Goal: Find contact information: Find contact information

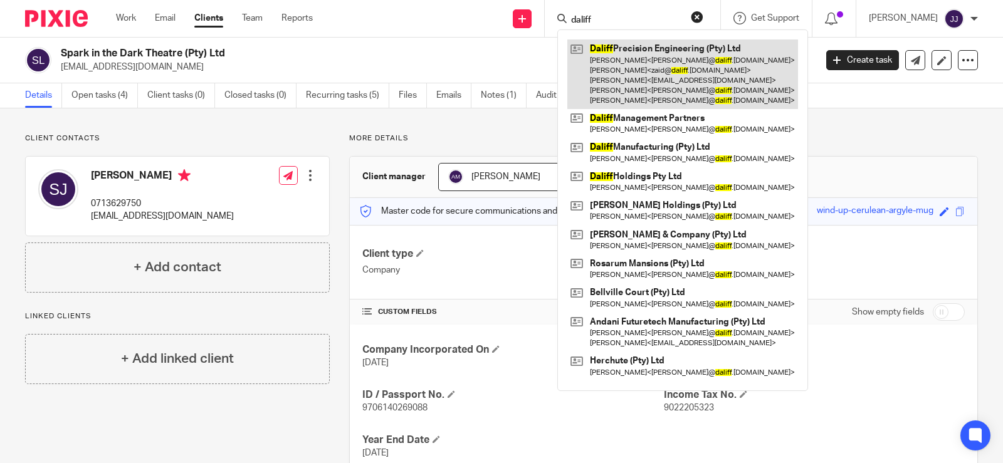
type input "daliff"
click at [609, 56] on link at bounding box center [683, 75] width 231 height 70
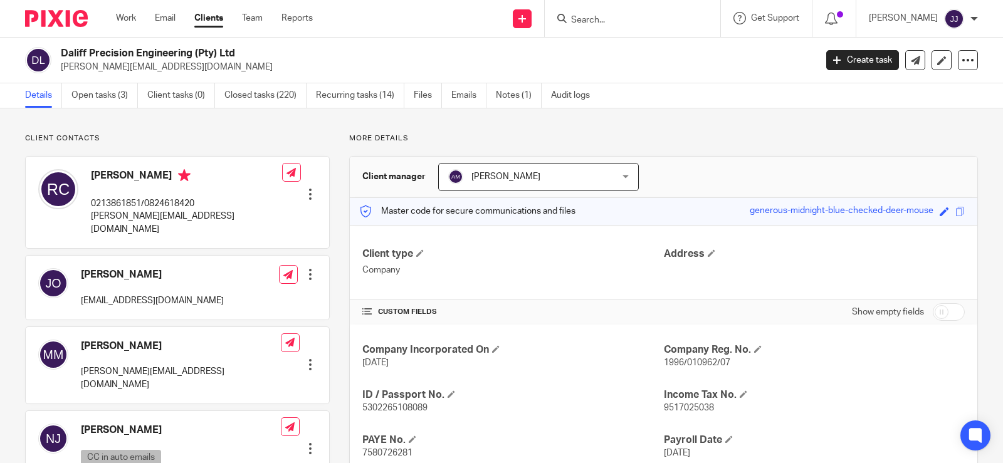
click at [694, 366] on span "1996/010962/07" at bounding box center [697, 363] width 66 height 9
copy span "010962"
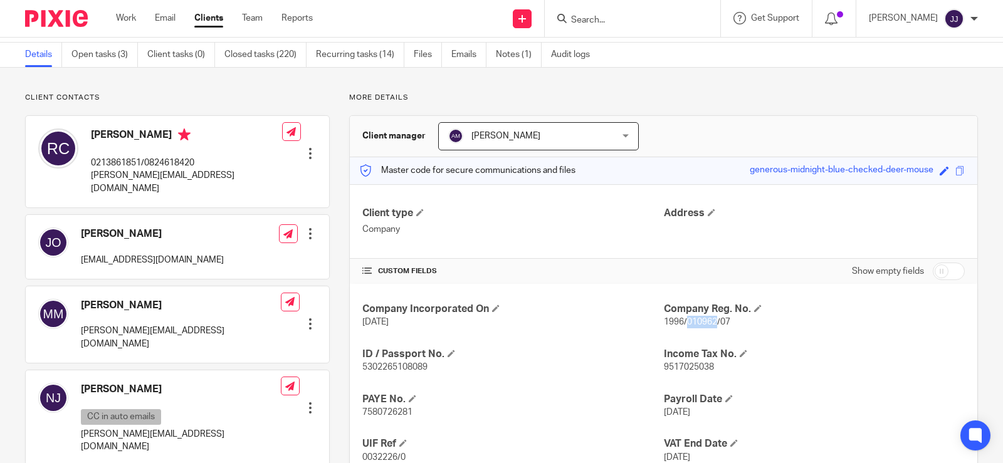
scroll to position [63, 0]
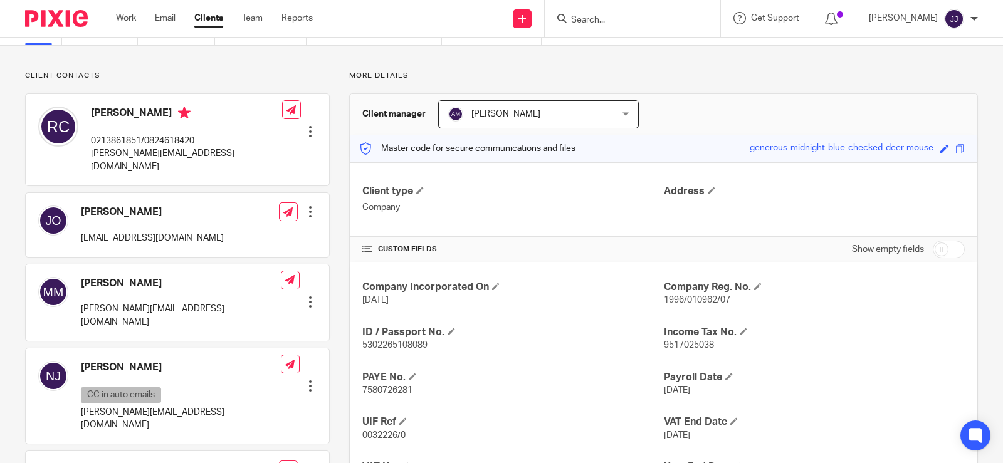
click at [889, 365] on div "Company Incorporated On 19 Aug 1996 Company Reg. No. 1996/010962/07 ID / Passpo…" at bounding box center [664, 384] width 628 height 244
click at [685, 299] on span "1996/010962/07" at bounding box center [697, 300] width 66 height 9
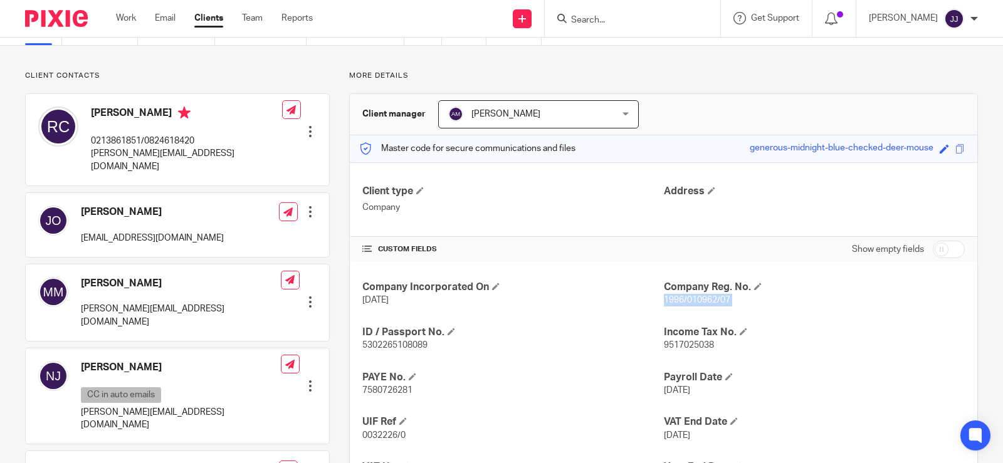
copy p "1996/010962/07"
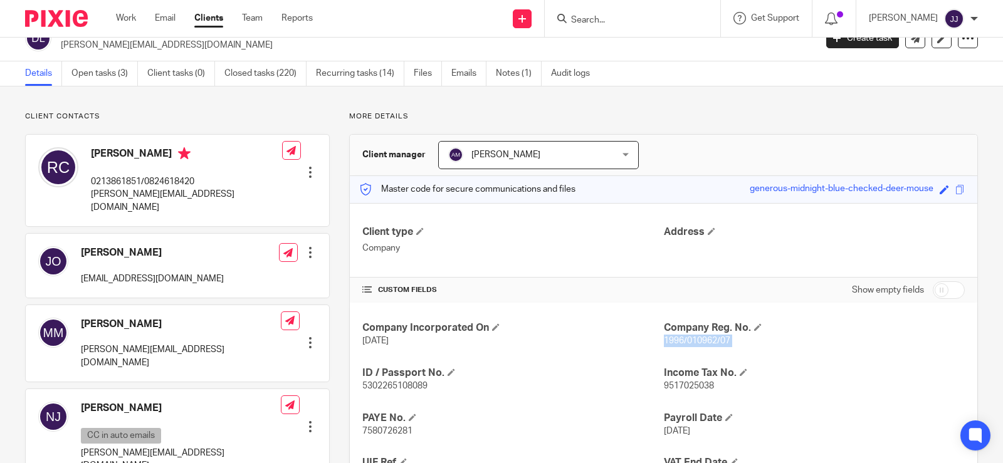
scroll to position [0, 0]
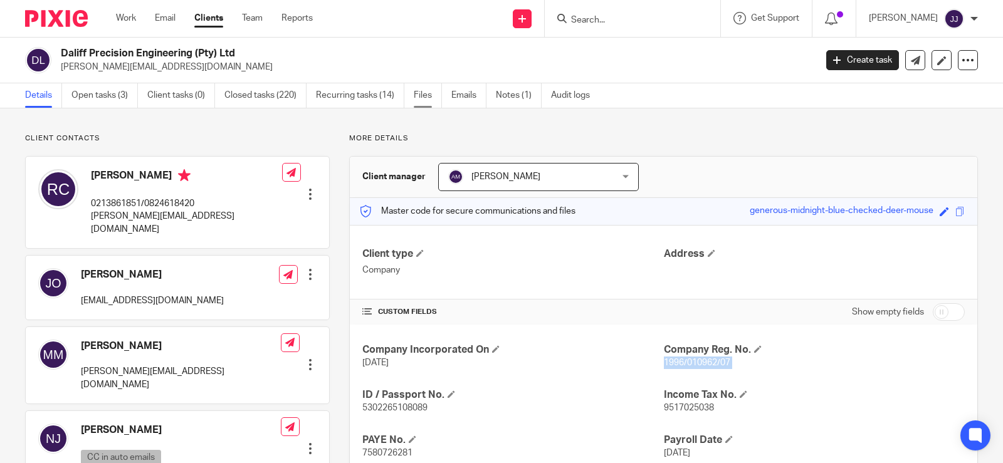
click at [433, 98] on link "Files" at bounding box center [428, 95] width 28 height 24
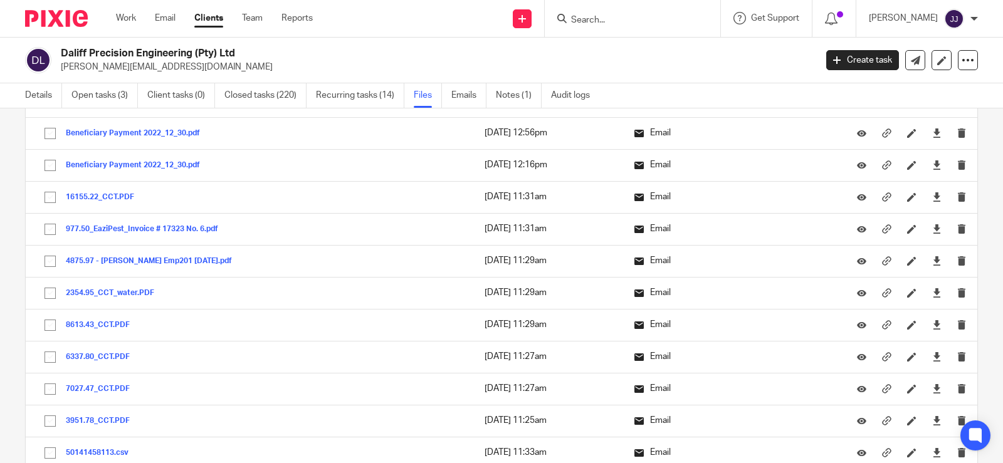
scroll to position [28502, 0]
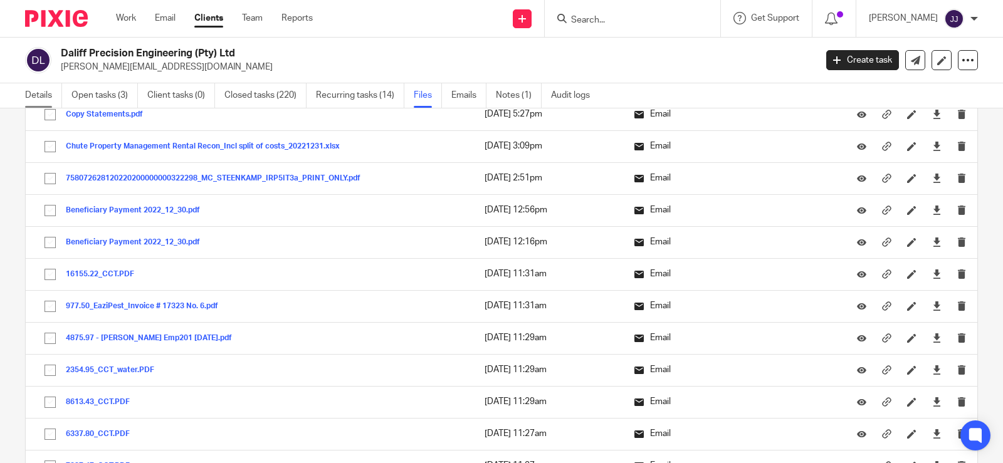
click at [46, 98] on link "Details" at bounding box center [43, 95] width 37 height 24
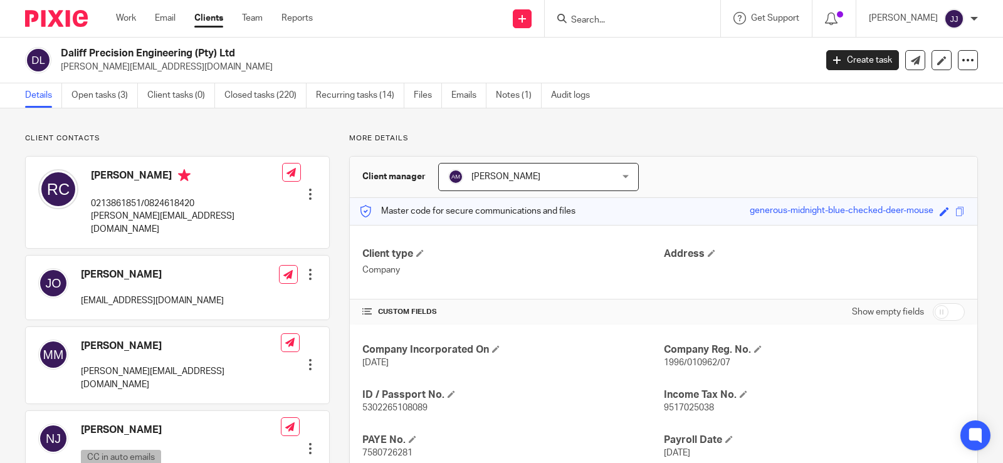
click at [702, 362] on span "1996/010962/07" at bounding box center [697, 363] width 66 height 9
copy span "010962"
click at [770, 374] on div "Company Incorporated On 19 Aug 1996 Company Reg. No. 1996/010962/07 ID / Passpo…" at bounding box center [664, 447] width 628 height 244
click at [682, 354] on h4 "Company Reg. No." at bounding box center [814, 350] width 301 height 13
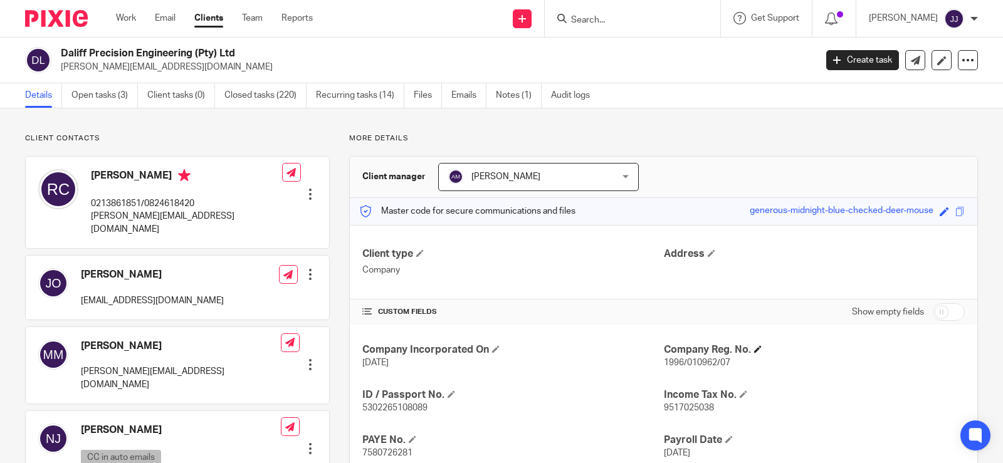
click at [682, 354] on h4 "Company Reg. No." at bounding box center [814, 350] width 301 height 13
click at [699, 368] on p "1996/010962/07" at bounding box center [814, 363] width 301 height 13
click at [683, 363] on span "1996/010962/07" at bounding box center [697, 363] width 66 height 9
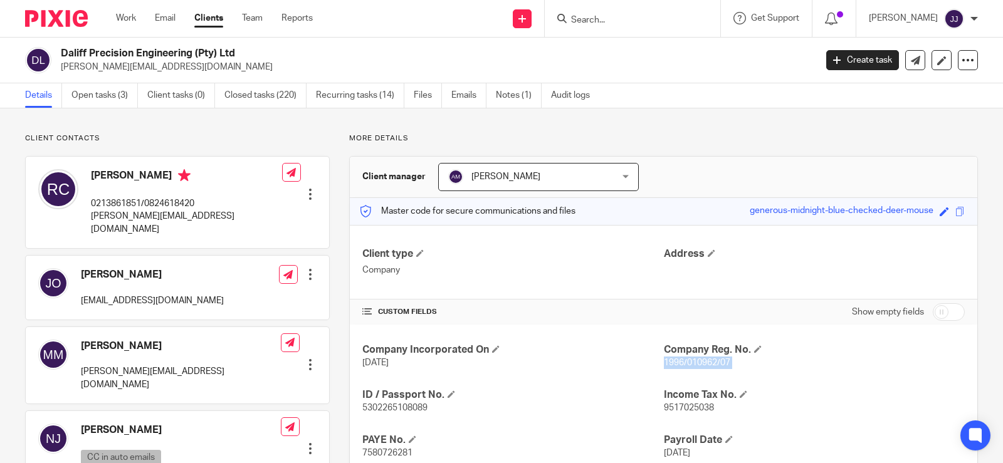
copy p "1996/010962/07"
click at [595, 23] on input "Search" at bounding box center [626, 20] width 113 height 11
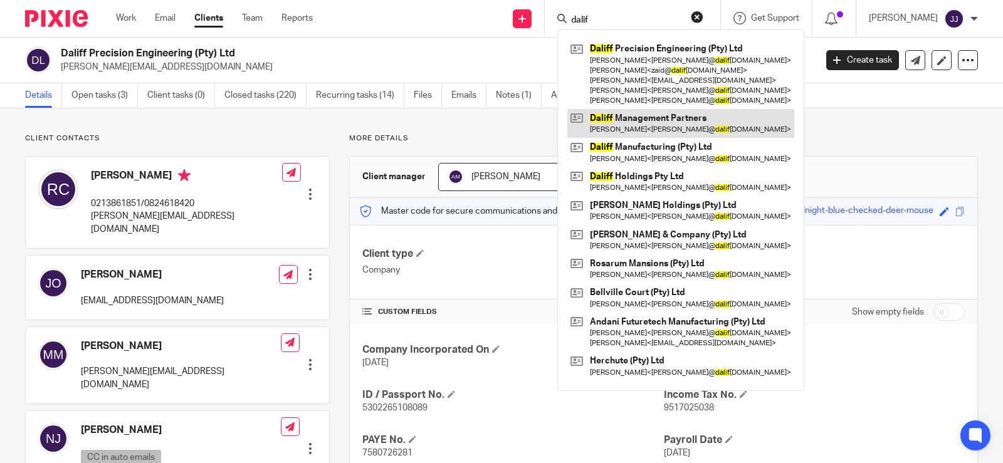
type input "dalif"
click at [623, 110] on link at bounding box center [681, 123] width 227 height 29
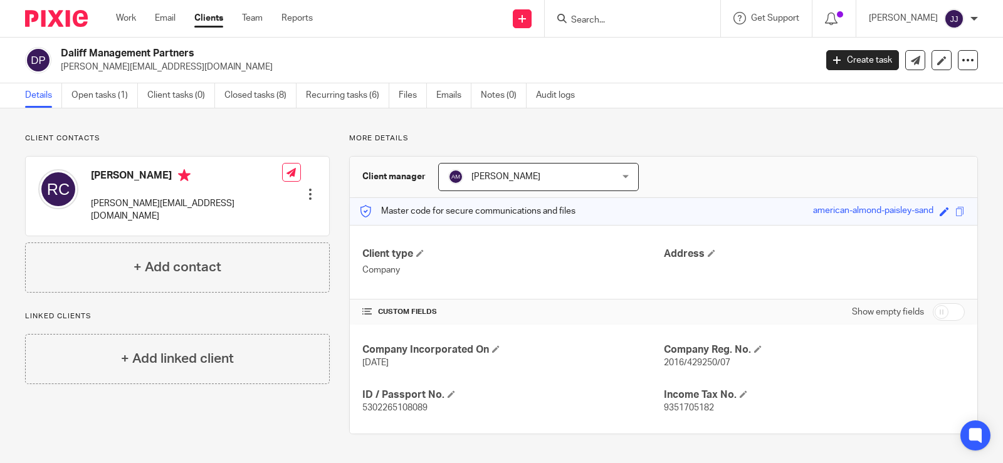
click at [694, 365] on span "2016/429250/07" at bounding box center [697, 363] width 66 height 9
copy p "2016/429250/07"
click at [147, 206] on p "[PERSON_NAME][EMAIL_ADDRESS][DOMAIN_NAME]" at bounding box center [186, 211] width 191 height 26
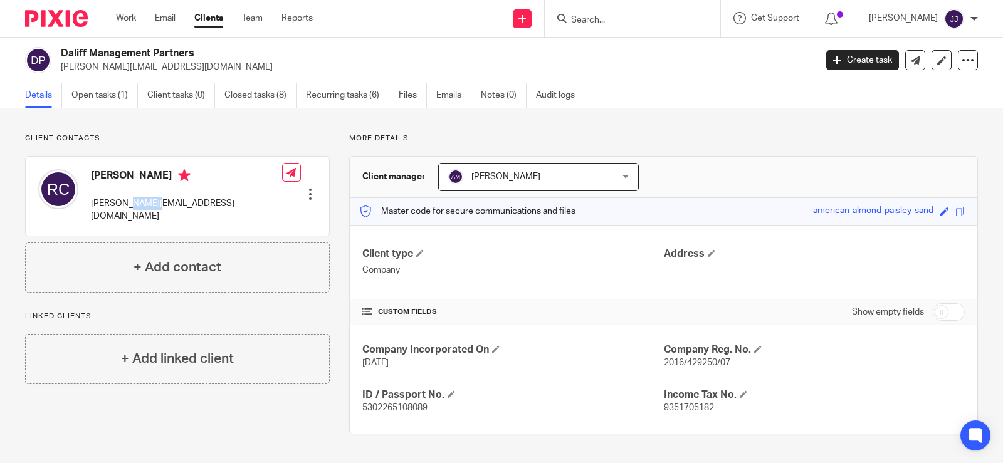
click at [147, 206] on p "[PERSON_NAME][EMAIL_ADDRESS][DOMAIN_NAME]" at bounding box center [186, 211] width 191 height 26
copy div "[PERSON_NAME][EMAIL_ADDRESS][DOMAIN_NAME]"
click at [605, 23] on input "Search" at bounding box center [626, 20] width 113 height 11
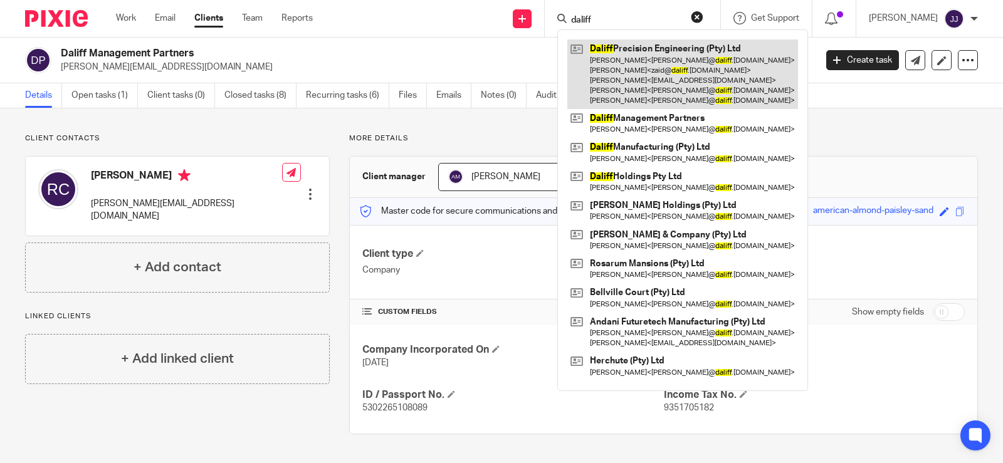
type input "daliff"
click at [620, 78] on link at bounding box center [683, 75] width 231 height 70
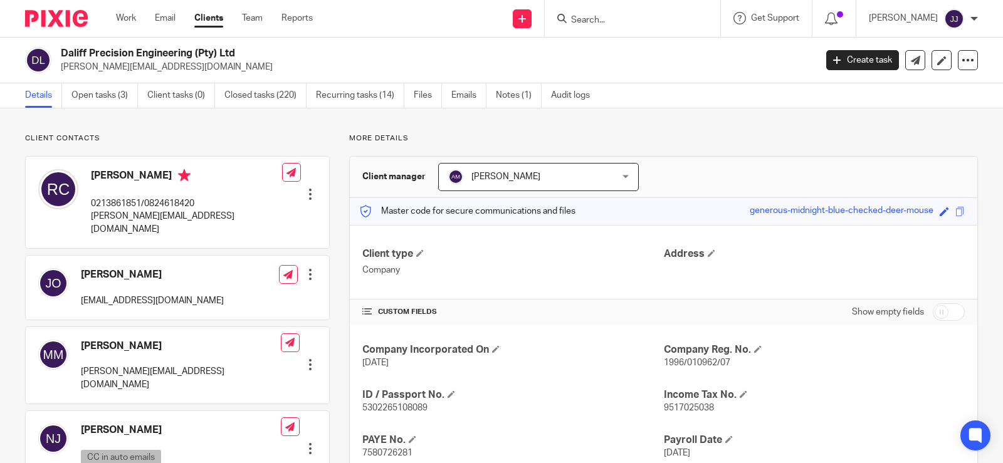
click at [173, 206] on p "0213861851/0824618420" at bounding box center [186, 204] width 191 height 13
copy p "0824618420"
click at [576, 21] on input "Search" at bounding box center [626, 20] width 113 height 11
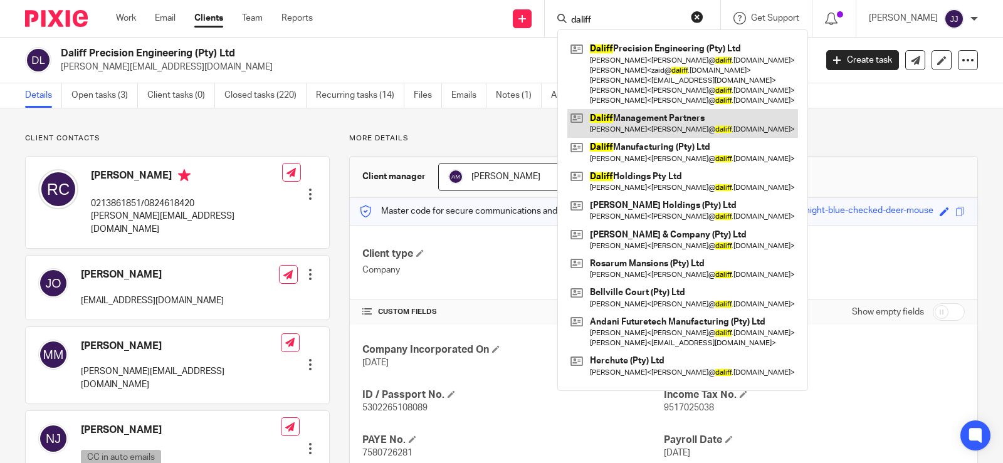
type input "daliff"
click at [657, 124] on link at bounding box center [683, 123] width 231 height 29
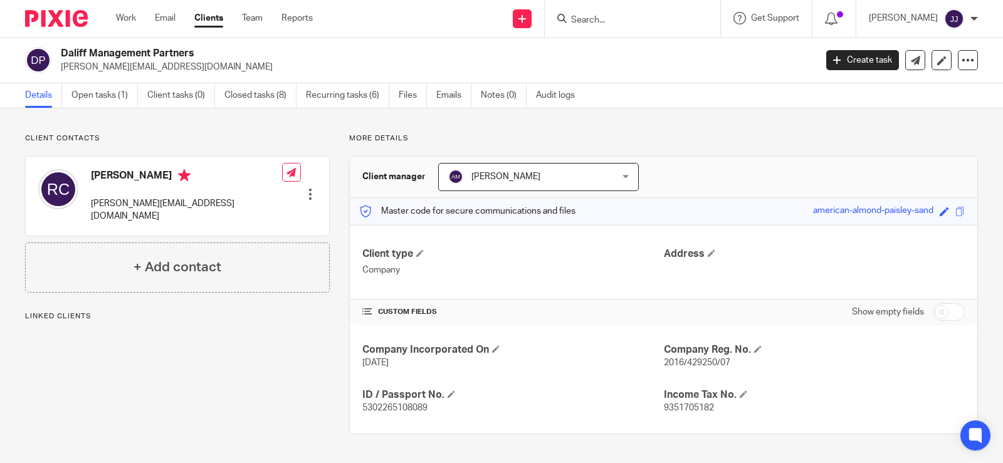
click at [312, 188] on div at bounding box center [310, 194] width 13 height 13
click at [236, 205] on link "Edit contact" at bounding box center [251, 203] width 120 height 18
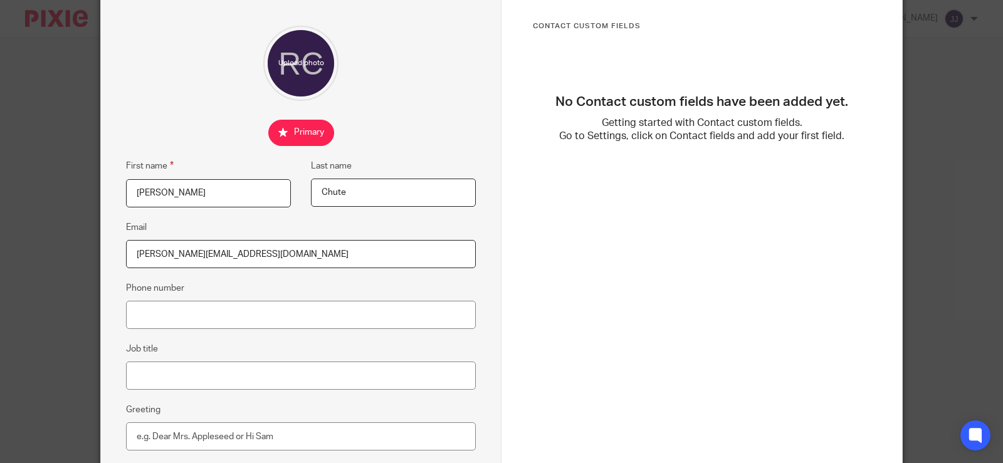
scroll to position [125, 0]
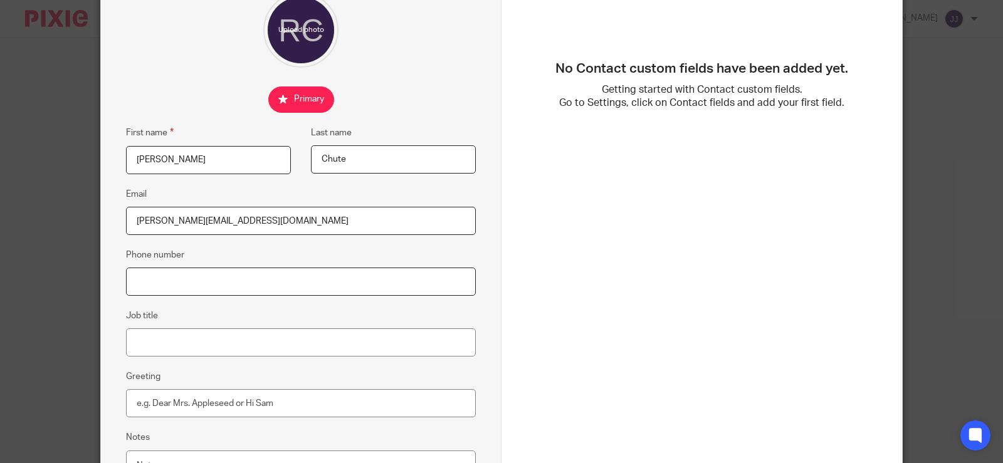
click at [221, 278] on input "Phone number" at bounding box center [301, 282] width 350 height 28
paste input "0824618420"
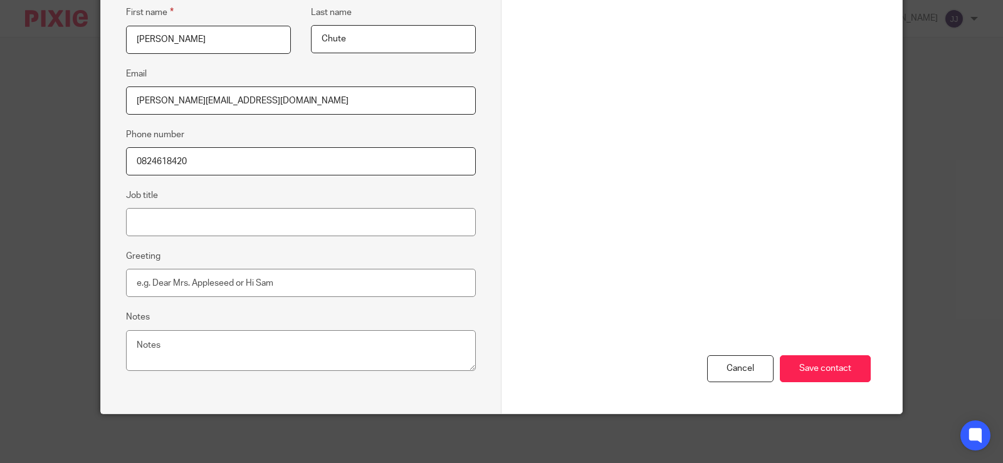
scroll to position [247, 0]
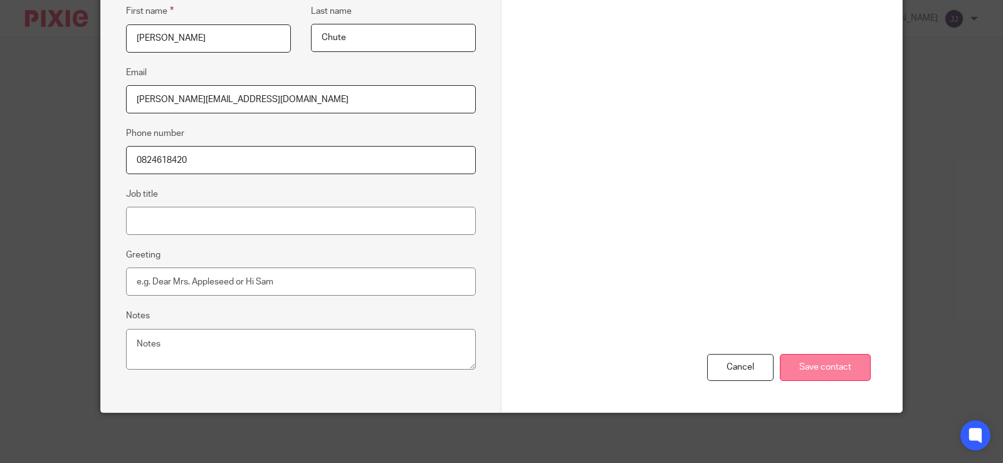
type input "0824618420"
click at [798, 371] on input "Save contact" at bounding box center [825, 367] width 91 height 27
click at [815, 366] on input "Save contact" at bounding box center [825, 367] width 91 height 27
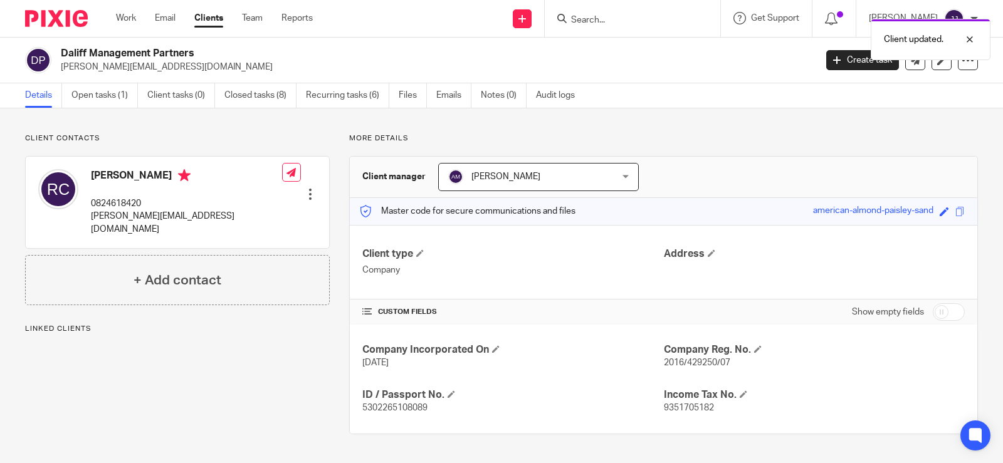
click at [694, 362] on span "2016/429250/07" at bounding box center [697, 363] width 66 height 9
copy p "2016/429250/07"
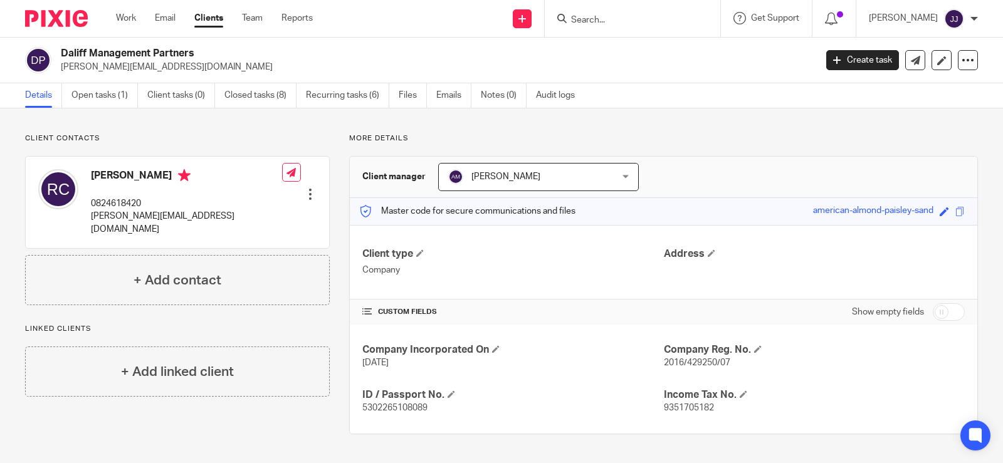
click at [137, 219] on p "rowland@daliff.co.za" at bounding box center [186, 223] width 191 height 26
copy div "rowland@daliff.co.za"
click at [115, 201] on p "0824618420" at bounding box center [186, 204] width 191 height 13
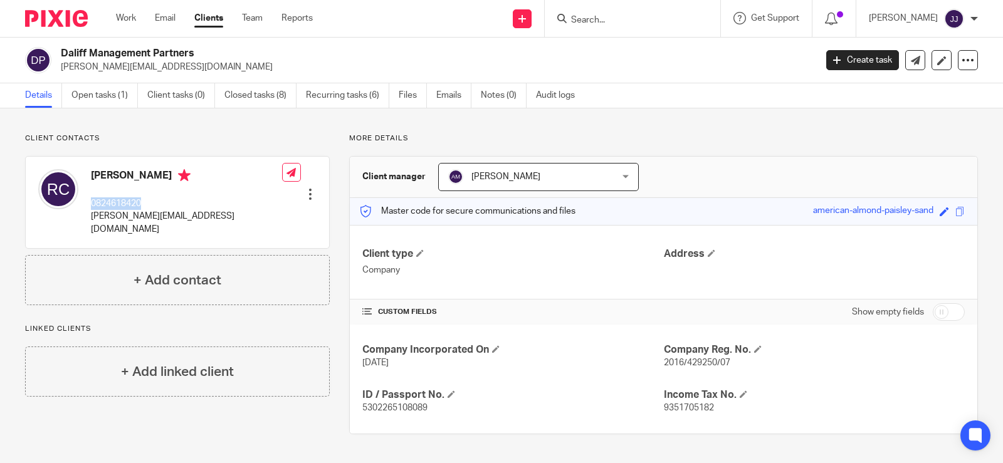
click at [115, 201] on p "0824618420" at bounding box center [186, 204] width 191 height 13
copy p "0824618420"
click at [164, 224] on div "Rowland Chute 0824618420 rowland@daliff.co.za" at bounding box center [160, 202] width 244 height 79
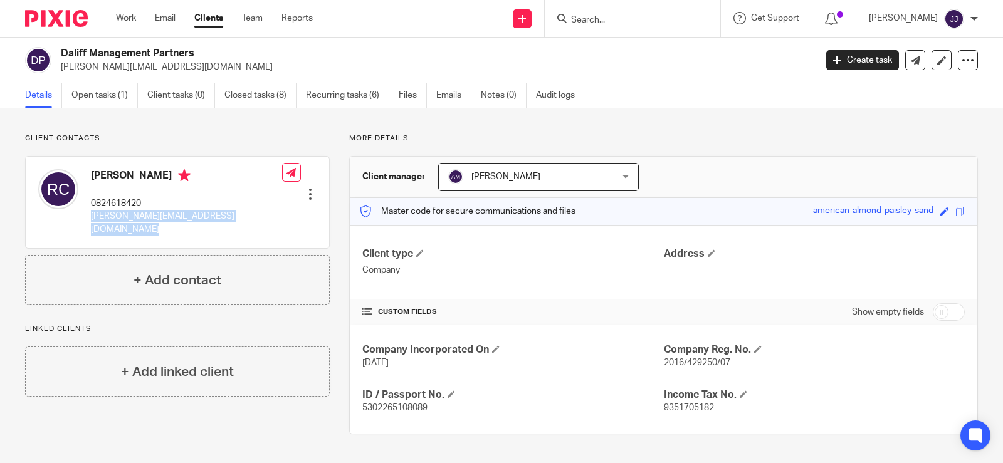
copy div "rowland@daliff.co.za"
click at [99, 207] on p "0824618420" at bounding box center [186, 204] width 191 height 13
copy div "0824618420"
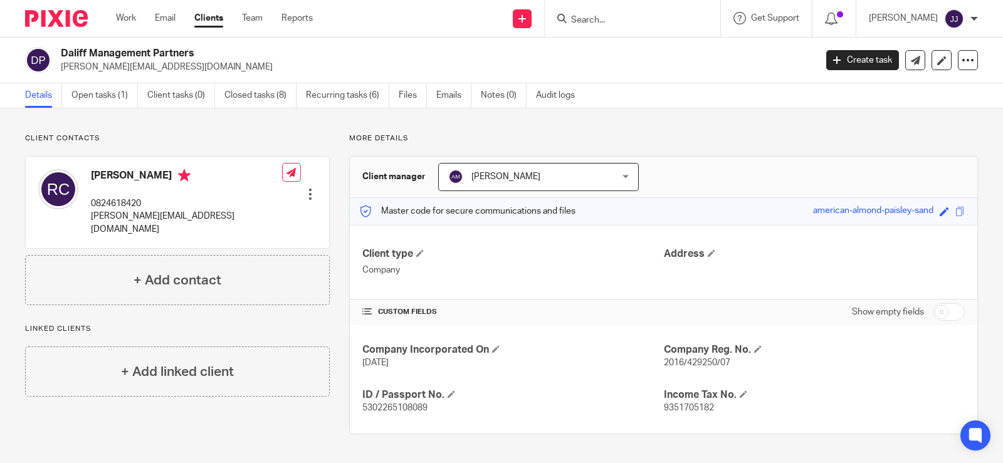
click at [595, 23] on input "Search" at bounding box center [626, 20] width 113 height 11
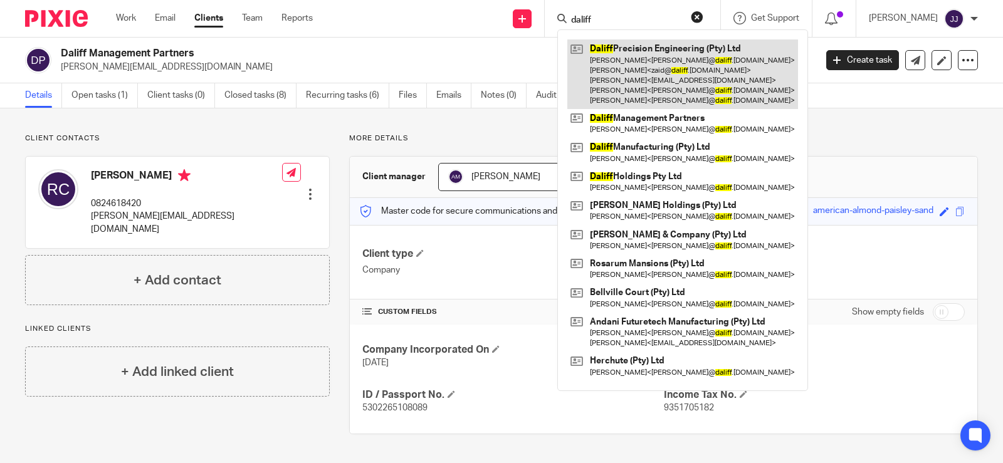
type input "daliff"
click at [630, 70] on link at bounding box center [683, 75] width 231 height 70
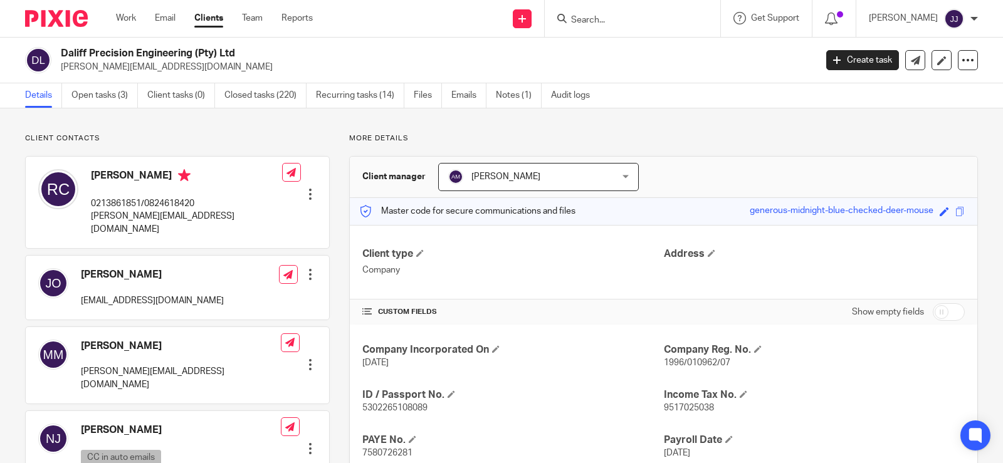
click at [695, 366] on span "1996/010962/07" at bounding box center [697, 363] width 66 height 9
copy span "010962"
click at [147, 223] on p "[PERSON_NAME][EMAIL_ADDRESS][DOMAIN_NAME]" at bounding box center [186, 223] width 191 height 26
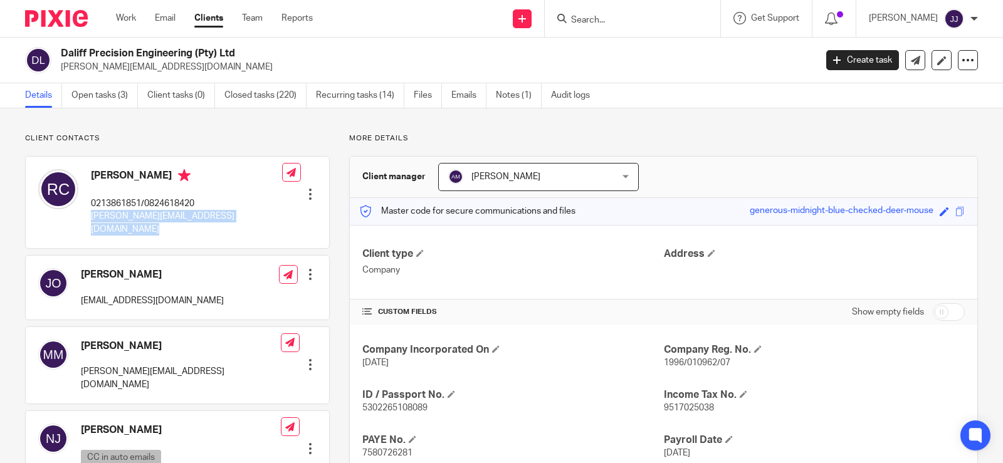
click at [147, 223] on p "[PERSON_NAME][EMAIL_ADDRESS][DOMAIN_NAME]" at bounding box center [186, 223] width 191 height 26
copy div "[PERSON_NAME][EMAIL_ADDRESS][DOMAIN_NAME]"
click at [176, 204] on p "0213861851/0824618420" at bounding box center [186, 204] width 191 height 13
copy p "0824618420"
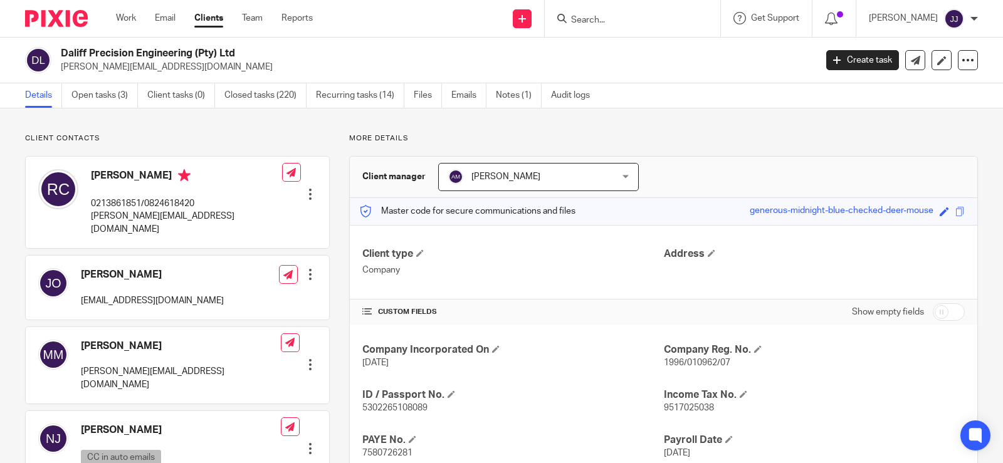
click at [134, 216] on p "rowland@daliff.co.za" at bounding box center [186, 223] width 191 height 26
copy div "rowland@daliff.co.za"
click at [174, 206] on p "0213861851/0824618420" at bounding box center [186, 204] width 191 height 13
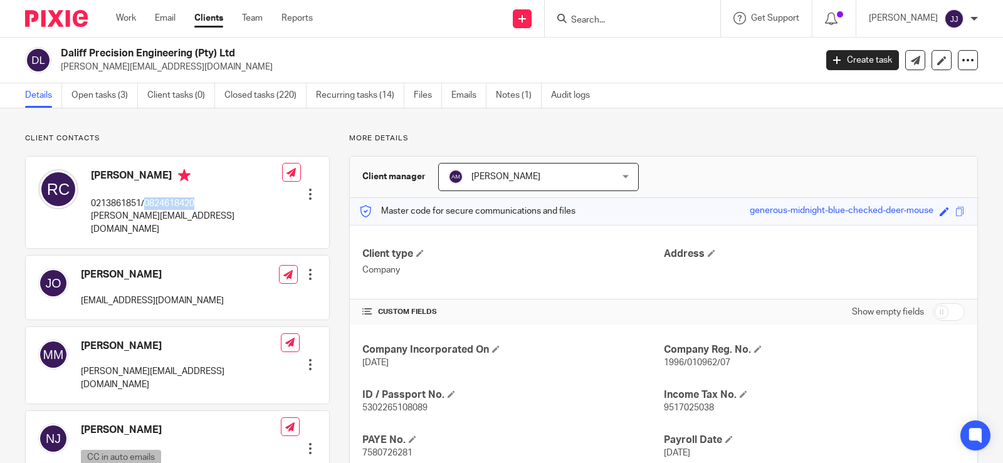
click at [174, 206] on p "0213861851/0824618420" at bounding box center [186, 204] width 191 height 13
copy p "0824618420"
click at [132, 224] on div "Rowland Chute 0213861851/0824618420 rowland@daliff.co.za" at bounding box center [160, 202] width 244 height 79
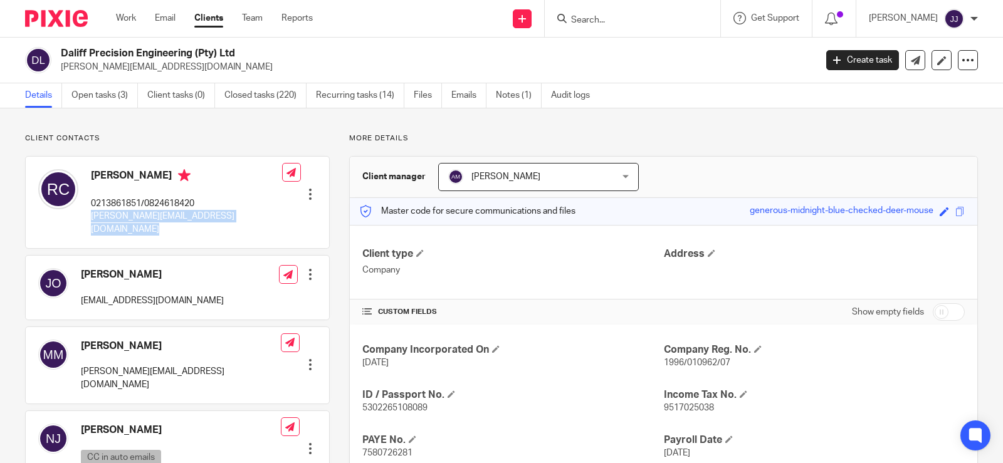
click at [132, 224] on div "Rowland Chute 0213861851/0824618420 rowland@daliff.co.za" at bounding box center [160, 202] width 244 height 79
copy div "rowland@daliff.co.za"
click at [165, 205] on p "0213861851/0824618420" at bounding box center [186, 204] width 191 height 13
copy p "0824618420"
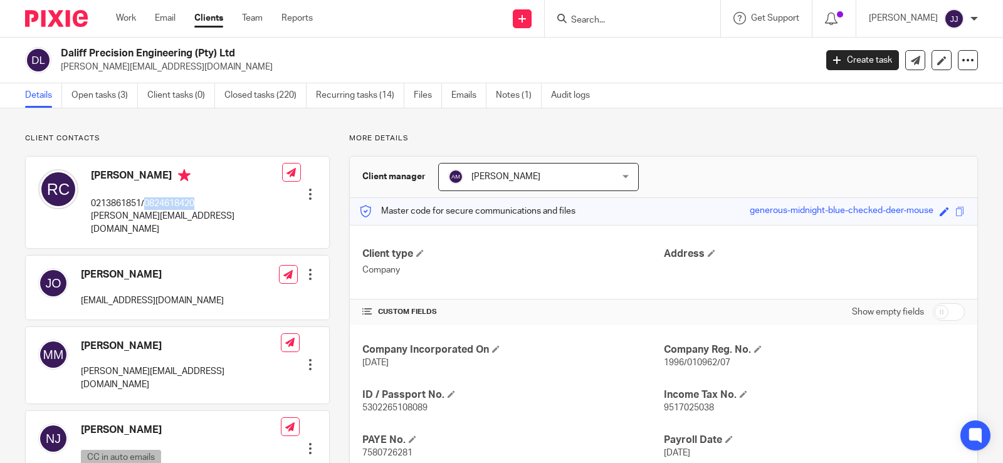
copy p "0824618420"
click at [131, 220] on p "rowland@daliff.co.za" at bounding box center [186, 223] width 191 height 26
copy div "rowland@daliff.co.za"
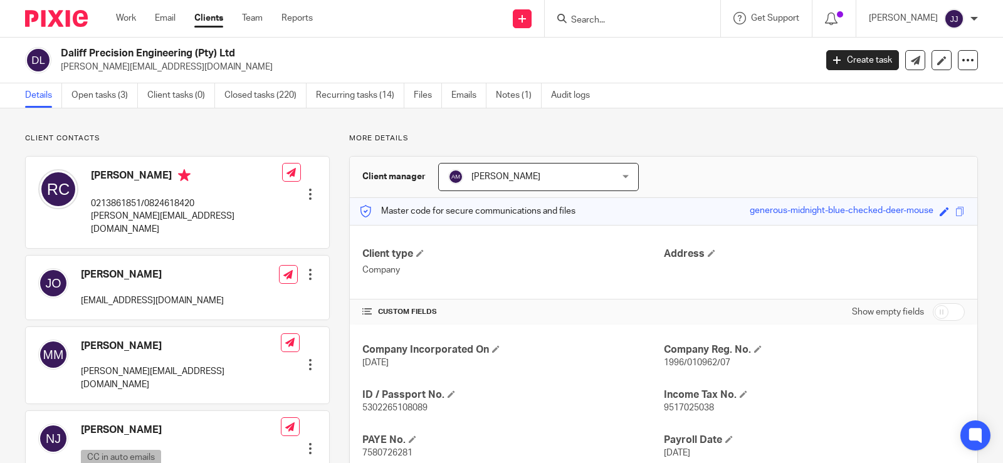
drag, startPoint x: 619, startPoint y: 23, endPoint x: 635, endPoint y: 12, distance: 19.0
click at [632, 15] on input "Search" at bounding box center [626, 20] width 113 height 11
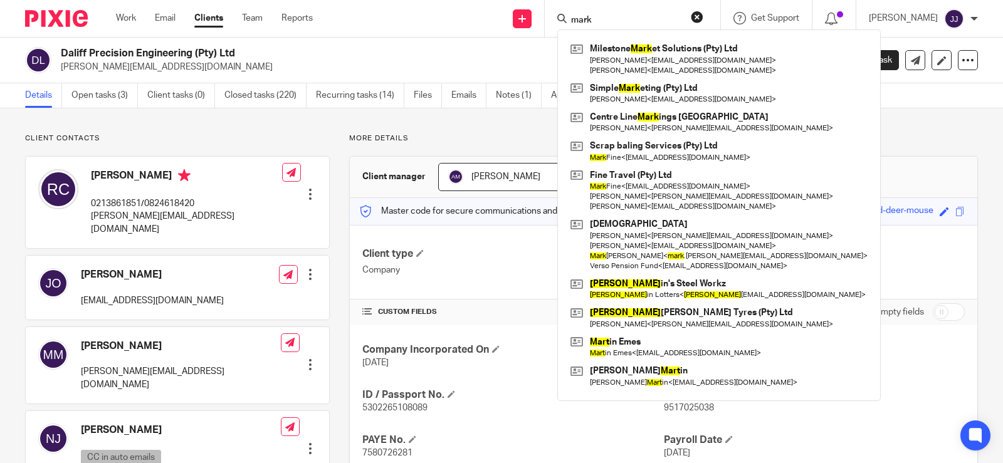
type input "mark"
click at [774, 342] on div "Company Incorporated On 19 Aug 1996 Company Reg. No. 1996/010962/07 ID / Passpo…" at bounding box center [664, 447] width 628 height 244
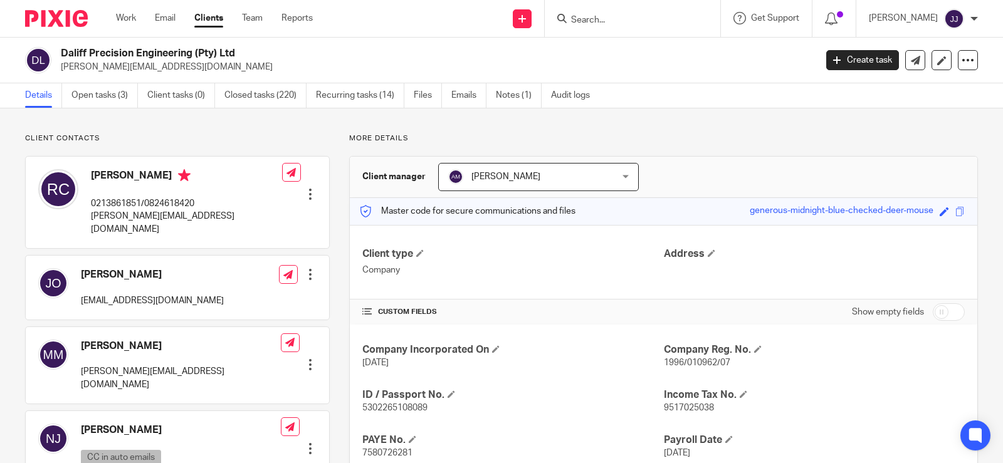
drag, startPoint x: 628, startPoint y: 14, endPoint x: 608, endPoint y: 7, distance: 21.4
click at [627, 13] on form at bounding box center [637, 19] width 134 height 16
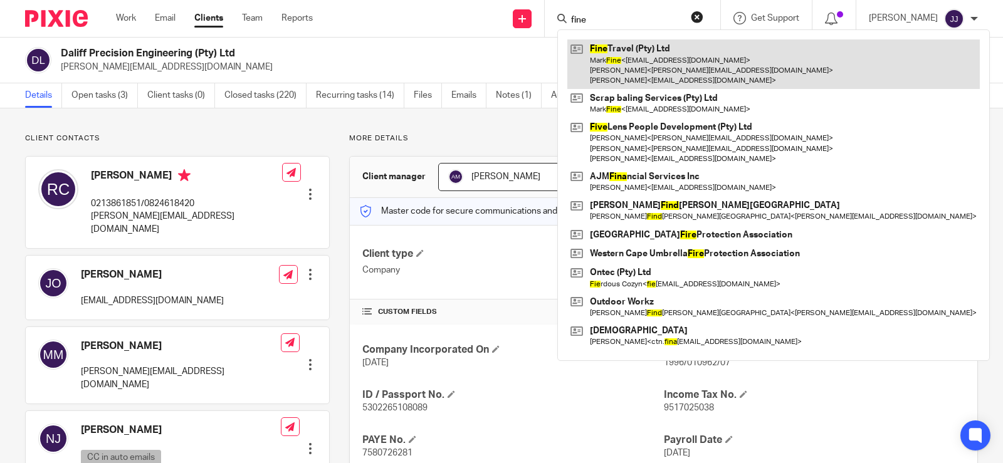
type input "fine"
click at [711, 67] on link at bounding box center [774, 65] width 413 height 50
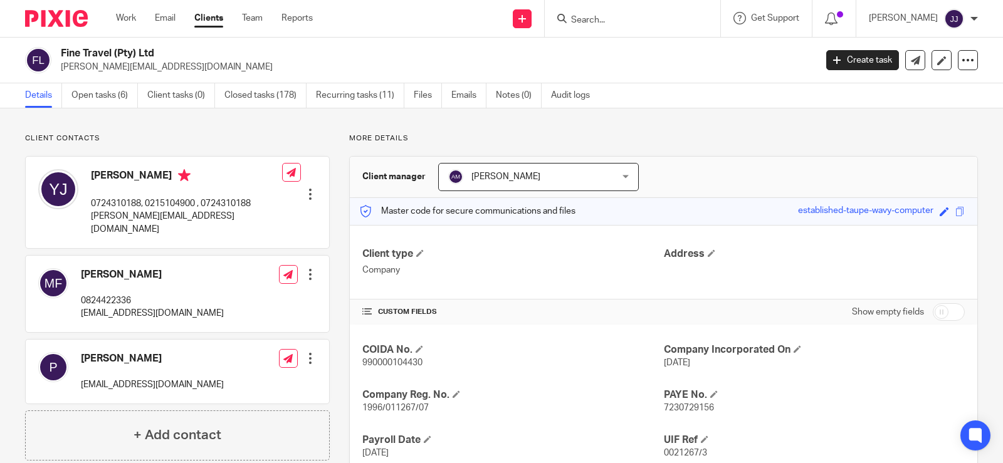
click at [420, 402] on p "1996/011267/07" at bounding box center [513, 408] width 301 height 13
copy p "1996/011267/07"
